Goal: Information Seeking & Learning: Check status

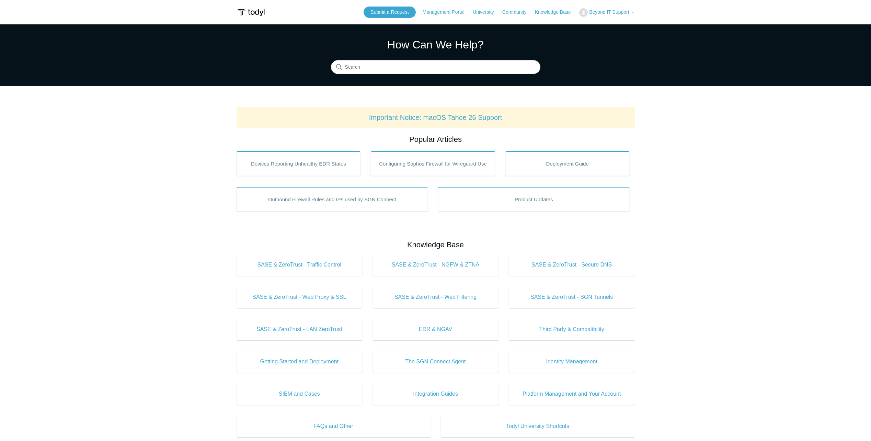
click at [632, 11] on icon at bounding box center [633, 12] width 4 height 4
click at [630, 23] on link "My Support Requests" at bounding box center [612, 27] width 67 height 12
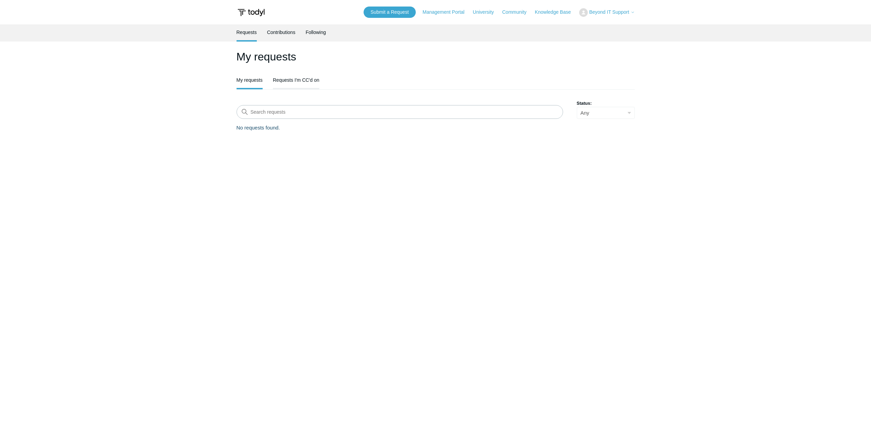
click at [299, 81] on link "Requests I'm CC'd on" at bounding box center [296, 79] width 46 height 14
click at [280, 37] on link "Contributions" at bounding box center [281, 31] width 28 height 14
click at [305, 32] on ul "Requests Contributions Following" at bounding box center [436, 32] width 398 height 17
click at [320, 32] on link "Following" at bounding box center [316, 31] width 20 height 14
click at [245, 31] on link "Requests" at bounding box center [247, 31] width 20 height 14
